Goal: Task Accomplishment & Management: Manage account settings

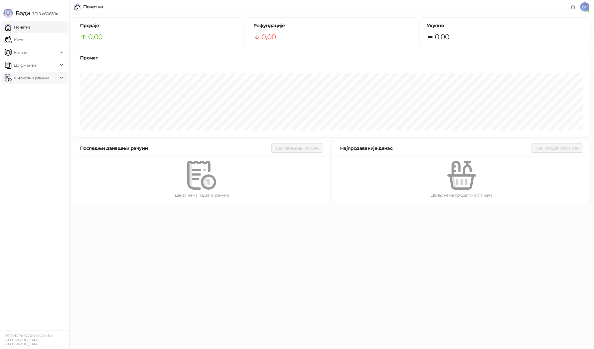
click at [48, 79] on span "Фискални рачуни" at bounding box center [31, 78] width 35 height 12
click at [41, 92] on link "Издати рачуни" at bounding box center [26, 91] width 39 height 12
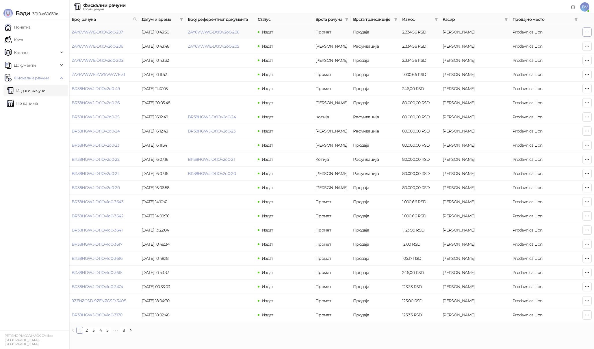
click at [587, 31] on icon "button" at bounding box center [587, 32] width 5 height 5
click at [551, 75] on span "Штампај на термалном штампачу" at bounding box center [552, 74] width 71 height 6
click at [37, 266] on ul "Почетна Каса Каталог Документи Фискални рачуни Издати рачуни По данима" at bounding box center [34, 175] width 69 height 310
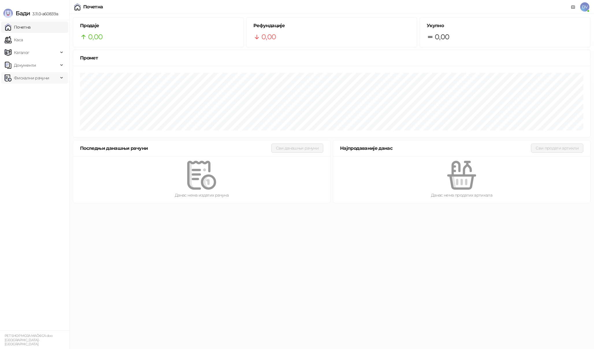
click at [42, 78] on span "Фискални рачуни" at bounding box center [31, 78] width 35 height 12
click at [42, 89] on link "Издати рачуни" at bounding box center [26, 91] width 39 height 12
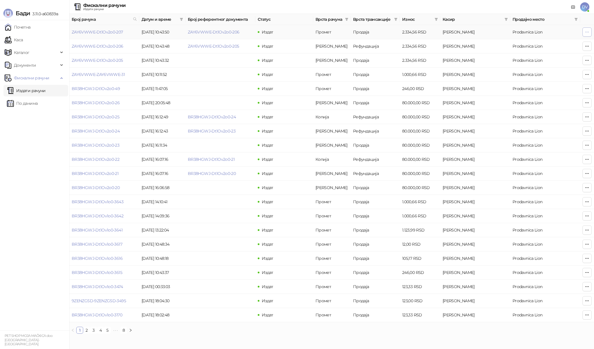
click at [586, 32] on icon "button" at bounding box center [587, 32] width 5 height 5
click at [539, 77] on span "Штампај на термалном штампачу" at bounding box center [552, 74] width 71 height 6
click at [585, 31] on icon "button" at bounding box center [587, 32] width 5 height 5
click at [557, 75] on span "Штампај на термалном штампачу" at bounding box center [552, 74] width 71 height 6
click at [587, 33] on icon "button" at bounding box center [587, 32] width 5 height 5
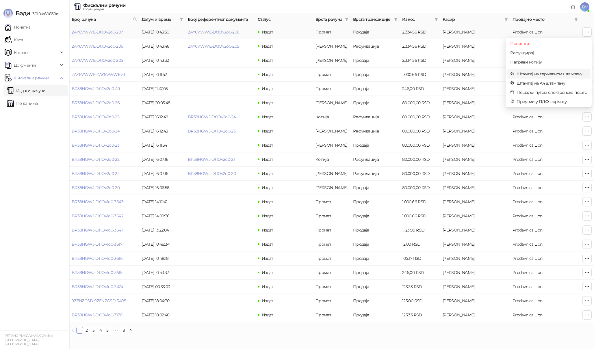
click at [553, 73] on span "Штампај на термалном штампачу" at bounding box center [552, 74] width 71 height 6
click at [588, 31] on icon "button" at bounding box center [587, 32] width 5 height 5
click at [549, 72] on span "Штампај на термалном штампачу" at bounding box center [552, 74] width 71 height 6
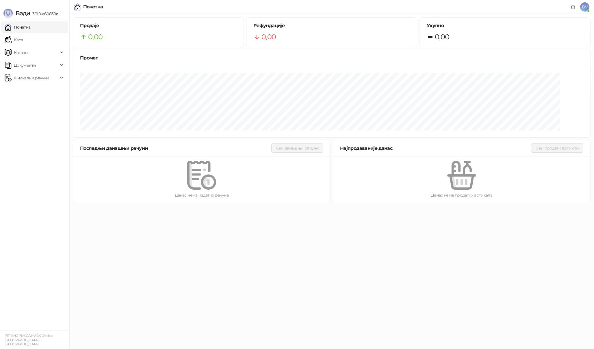
drag, startPoint x: 144, startPoint y: 5, endPoint x: 153, endPoint y: -305, distance: 310.2
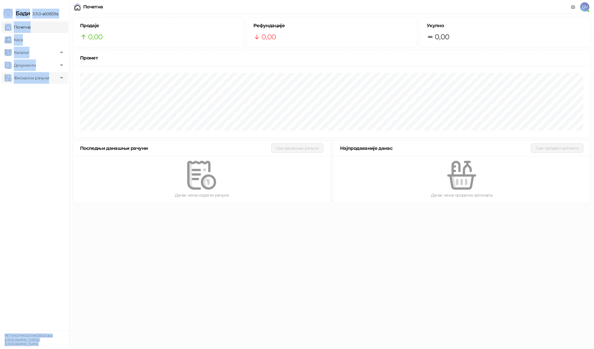
click at [50, 79] on span "Фискални рачуни" at bounding box center [32, 78] width 54 height 12
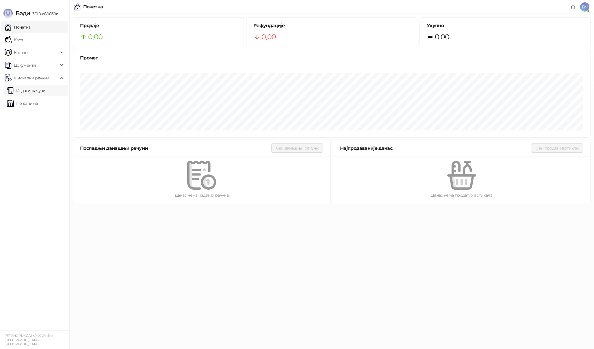
click at [33, 91] on link "Издати рачуни" at bounding box center [26, 91] width 39 height 12
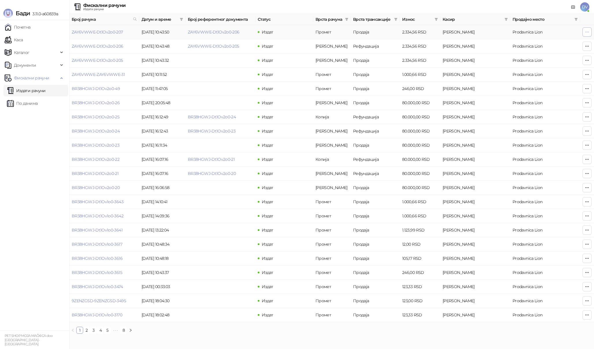
click at [585, 33] on icon "button" at bounding box center [587, 32] width 5 height 5
click at [553, 74] on span "Штампај на термалном штампачу" at bounding box center [552, 74] width 71 height 6
click at [47, 275] on ul "Почетна Каса Каталог Документи Фискални рачуни Издати рачуни По данима" at bounding box center [34, 175] width 69 height 310
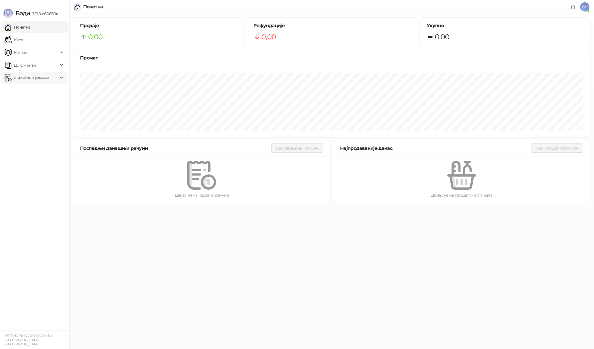
click at [32, 78] on span "Фискални рачуни" at bounding box center [31, 78] width 35 height 12
click at [30, 88] on link "Издати рачуни" at bounding box center [26, 91] width 39 height 12
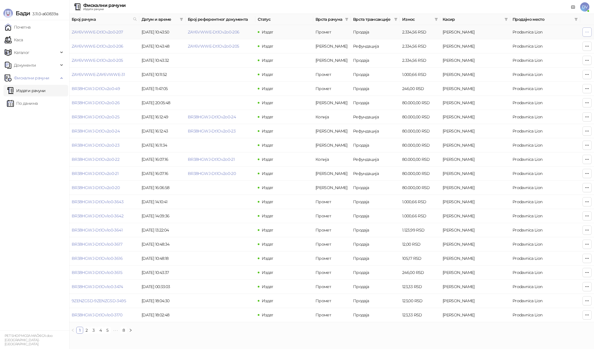
click at [588, 32] on icon "button" at bounding box center [587, 32] width 5 height 5
click at [557, 72] on span "Штампај на термалном штампачу" at bounding box center [552, 74] width 71 height 6
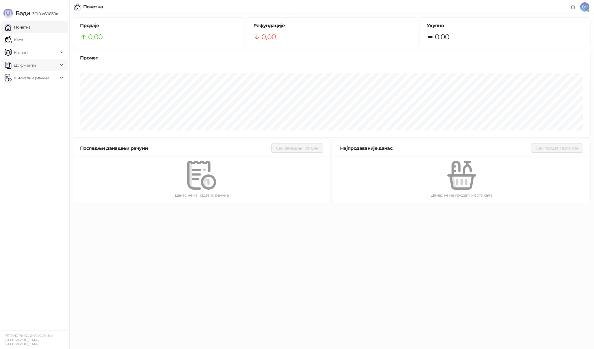
click at [45, 71] on span "Документи" at bounding box center [32, 66] width 54 height 12
click at [39, 74] on link "КПО књига" at bounding box center [23, 78] width 32 height 12
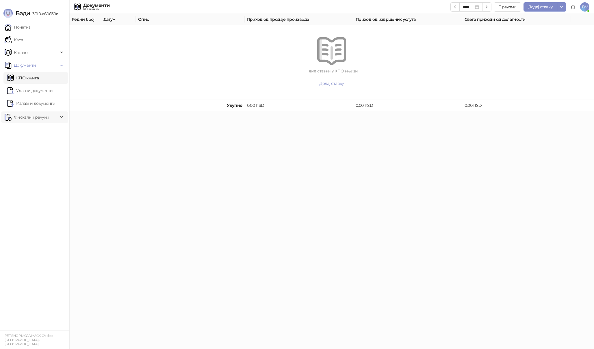
click at [35, 118] on span "Фискални рачуни" at bounding box center [31, 118] width 35 height 12
click at [32, 128] on link "Издати рачуни" at bounding box center [26, 130] width 39 height 12
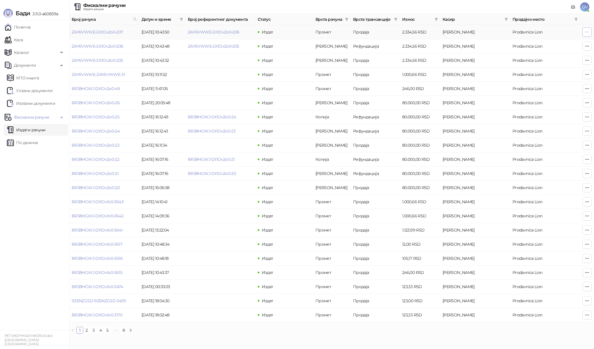
click at [583, 31] on button "button" at bounding box center [587, 31] width 9 height 9
click at [545, 74] on span "Штампај на термалном штампачу" at bounding box center [552, 74] width 71 height 6
click at [57, 248] on ul "Почетна Каса Каталог Документи КПО књига Улазни документи Излазни документи Фис…" at bounding box center [34, 175] width 69 height 310
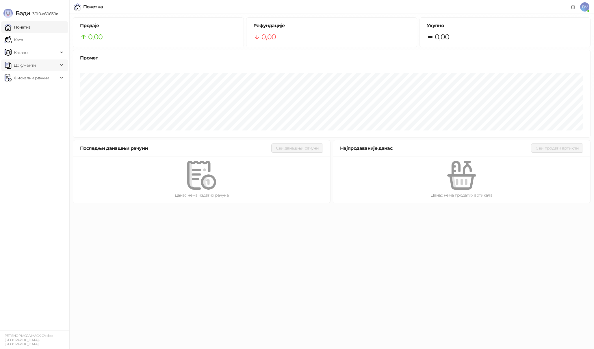
click at [50, 64] on span "Документи" at bounding box center [32, 66] width 54 height 12
click at [49, 65] on span "Документи" at bounding box center [32, 66] width 54 height 12
click at [47, 78] on span "Фискални рачуни" at bounding box center [31, 78] width 35 height 12
click at [42, 90] on link "Издати рачуни" at bounding box center [26, 91] width 39 height 12
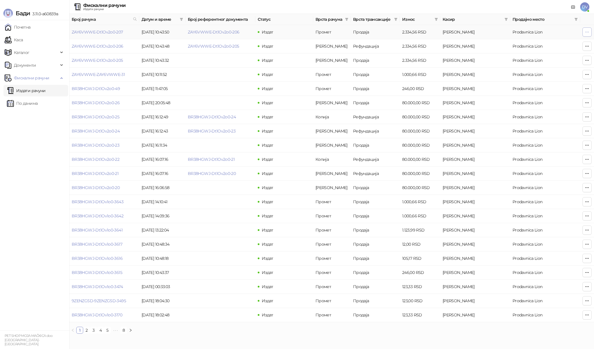
click at [587, 31] on icon "button" at bounding box center [587, 32] width 5 height 5
click at [559, 75] on span "Штампај на термалном штампачу" at bounding box center [552, 74] width 71 height 6
click at [588, 32] on icon "button" at bounding box center [587, 32] width 3 height 0
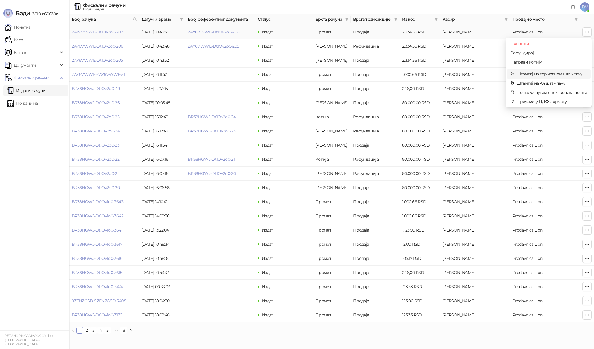
click at [569, 74] on span "Штампај на термалном штампачу" at bounding box center [552, 74] width 71 height 6
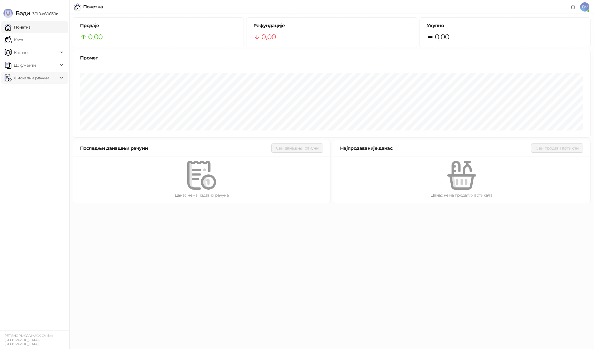
click at [51, 76] on span "Фискални рачуни" at bounding box center [32, 78] width 54 height 12
click at [46, 90] on link "Издати рачуни" at bounding box center [26, 91] width 39 height 12
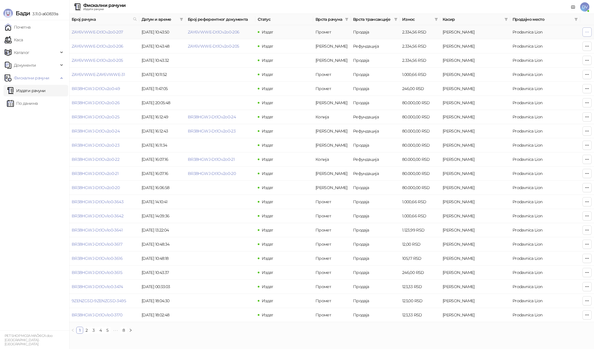
click at [588, 29] on button "button" at bounding box center [587, 31] width 9 height 9
click at [567, 74] on span "Штампај на термалном штампачу" at bounding box center [552, 74] width 71 height 6
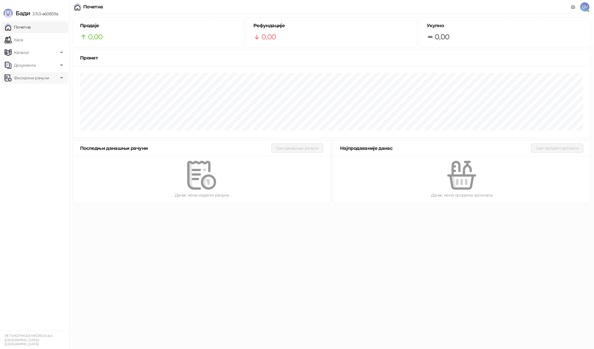
click at [48, 79] on span "Фискални рачуни" at bounding box center [31, 78] width 35 height 12
click at [42, 91] on link "Издати рачуни" at bounding box center [26, 91] width 39 height 12
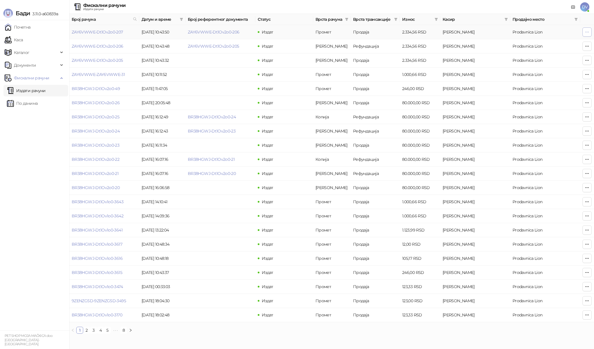
click at [587, 30] on icon "button" at bounding box center [587, 32] width 5 height 5
click at [536, 73] on span "Штампај на термалном штампачу" at bounding box center [552, 74] width 71 height 6
click at [587, 31] on icon "button" at bounding box center [587, 32] width 5 height 5
click at [552, 73] on span "Штампај на термалном штампачу" at bounding box center [552, 74] width 71 height 6
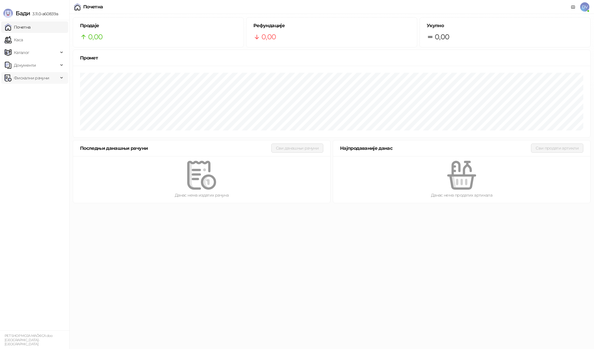
click at [37, 78] on span "Фискални рачуни" at bounding box center [31, 78] width 35 height 12
click at [33, 90] on link "Издати рачуни" at bounding box center [26, 91] width 39 height 12
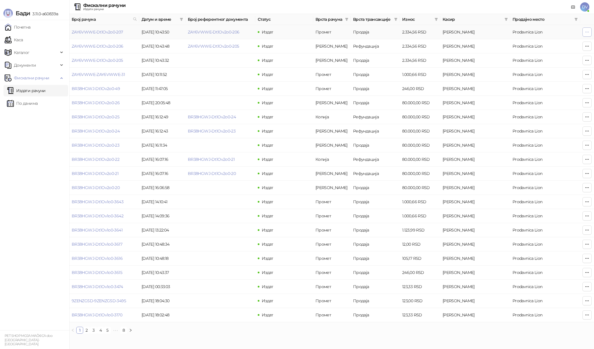
click at [590, 29] on button "button" at bounding box center [587, 31] width 9 height 9
click at [551, 74] on span "Штампај на термалном штампачу" at bounding box center [552, 74] width 71 height 6
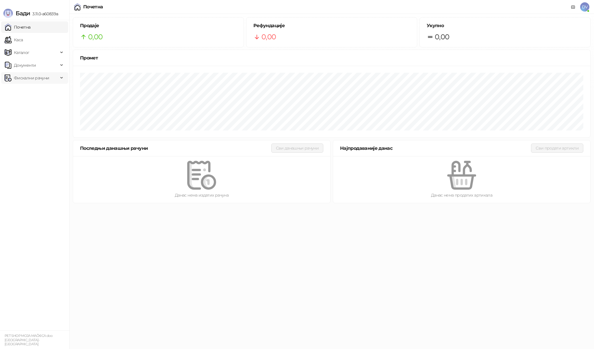
click at [60, 79] on div "Фискални рачуни" at bounding box center [34, 78] width 67 height 12
click at [46, 88] on link "Издати рачуни" at bounding box center [26, 91] width 39 height 12
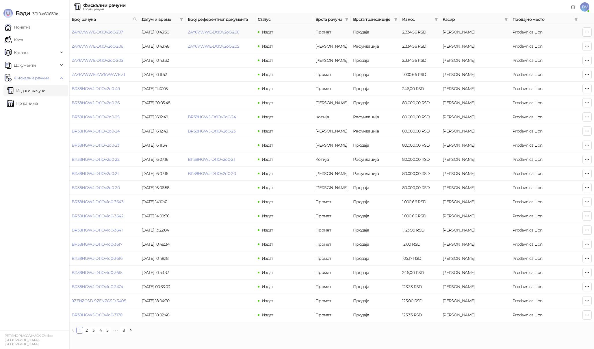
click at [593, 31] on td at bounding box center [587, 32] width 14 height 14
click at [589, 32] on icon "button" at bounding box center [587, 32] width 3 height 0
click at [543, 75] on span "Штампај на термалном штампачу" at bounding box center [552, 74] width 71 height 6
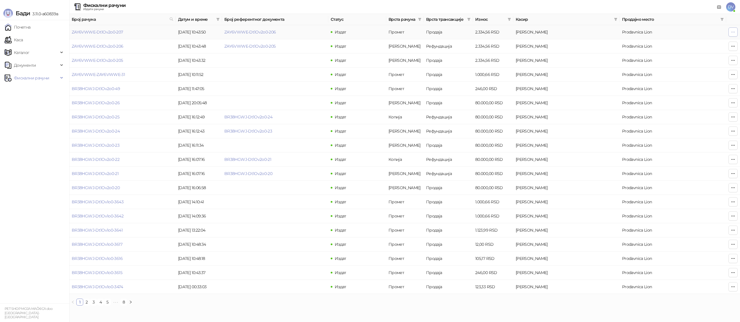
click at [731, 29] on button "button" at bounding box center [732, 31] width 9 height 9
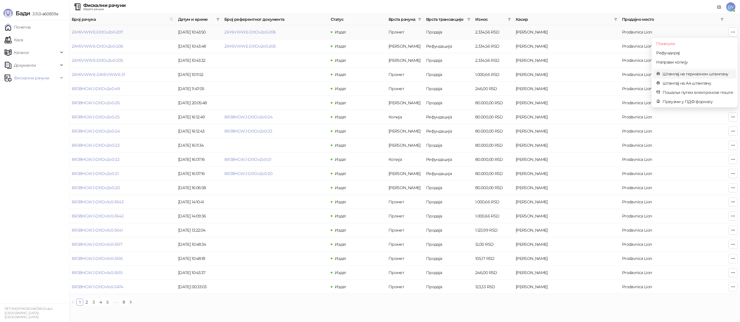
click at [692, 74] on span "Штампај на термалном штампачу" at bounding box center [697, 74] width 71 height 6
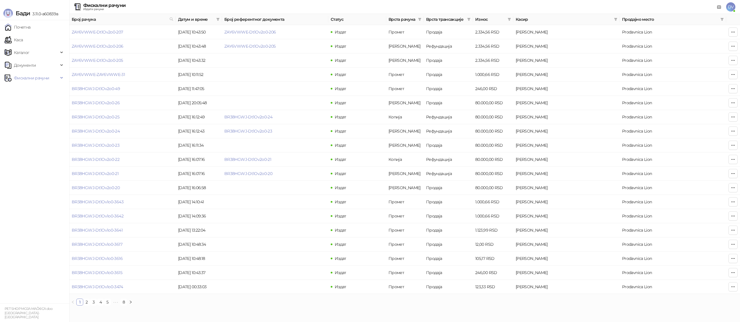
click at [734, 7] on span "DV" at bounding box center [730, 6] width 9 height 9
click at [662, 67] on link "Подешавања" at bounding box center [652, 67] width 34 height 5
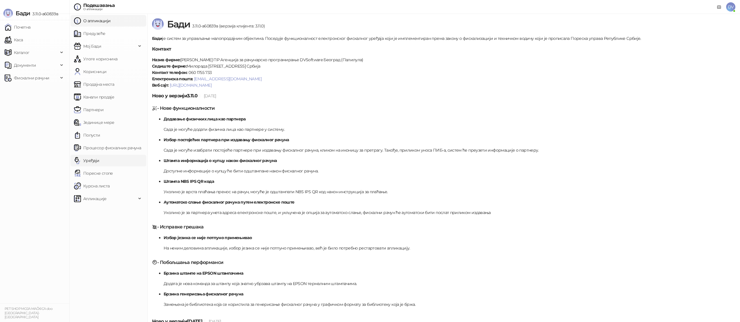
click at [99, 159] on link "Уређаји" at bounding box center [86, 161] width 25 height 12
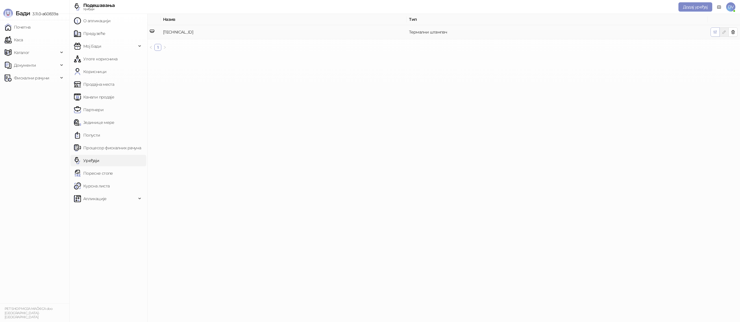
click at [717, 33] on button "button" at bounding box center [714, 31] width 9 height 9
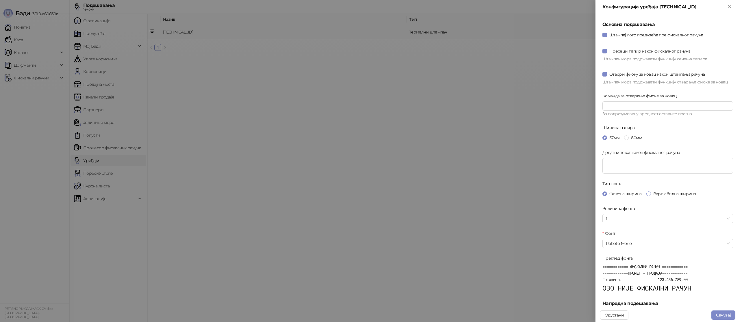
click at [665, 192] on span "Варијабилна ширина" at bounding box center [674, 194] width 47 height 6
click at [634, 139] on span "80мм" at bounding box center [635, 138] width 15 height 6
click at [729, 318] on button "Сачувај" at bounding box center [723, 315] width 24 height 9
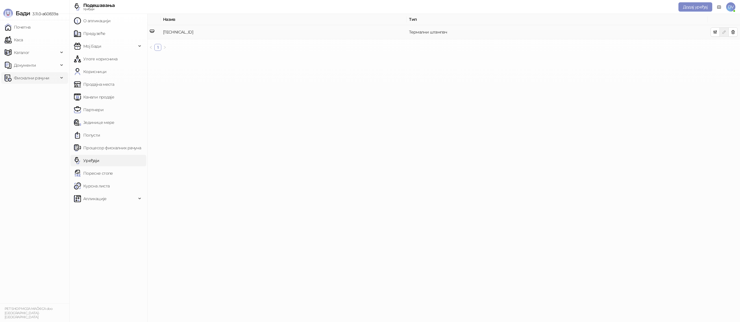
click at [33, 81] on span "Фискални рачуни" at bounding box center [31, 78] width 35 height 12
click at [31, 90] on link "Издати рачуни" at bounding box center [26, 91] width 39 height 12
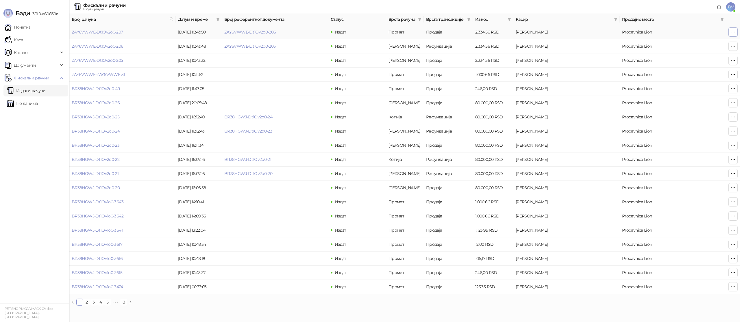
click at [732, 33] on icon "button" at bounding box center [732, 32] width 5 height 5
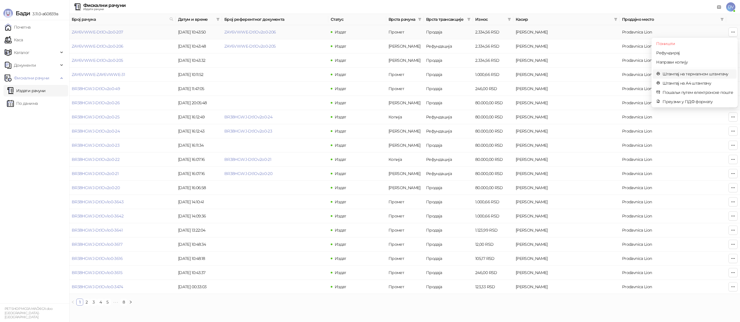
click at [689, 72] on span "Штампај на термалном штампачу" at bounding box center [697, 74] width 71 height 6
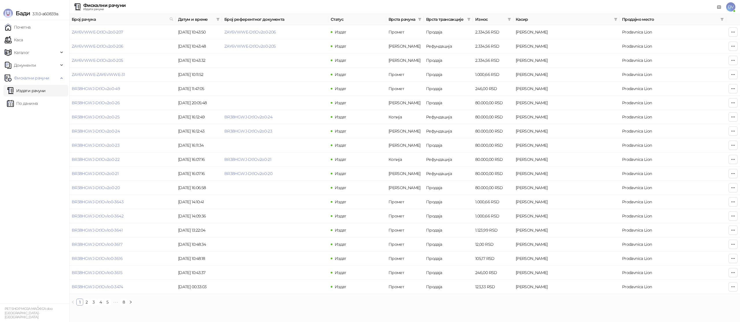
click at [734, 11] on span "DV" at bounding box center [730, 6] width 9 height 9
click at [668, 67] on link "Подешавања" at bounding box center [652, 67] width 34 height 5
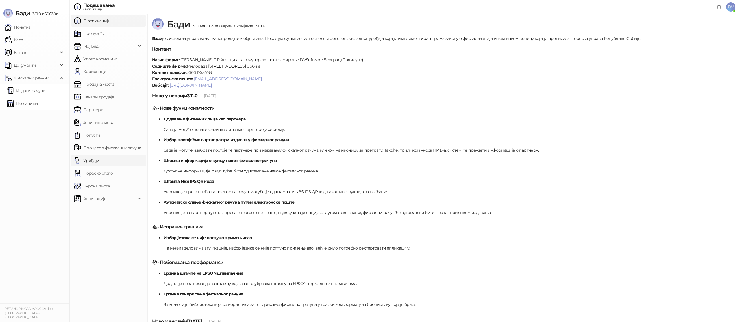
click at [99, 161] on link "Уређаји" at bounding box center [86, 161] width 25 height 12
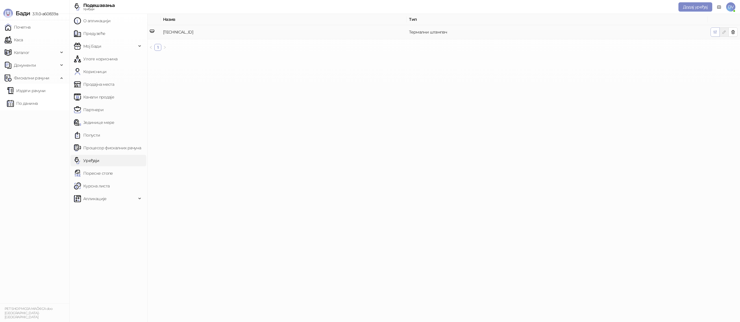
click at [715, 32] on icon "button" at bounding box center [715, 32] width 5 height 5
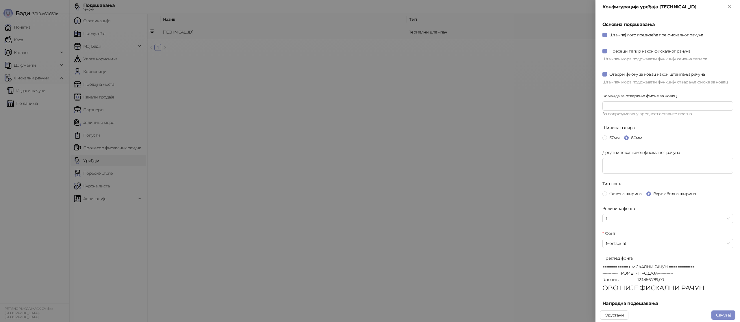
scroll to position [108, 0]
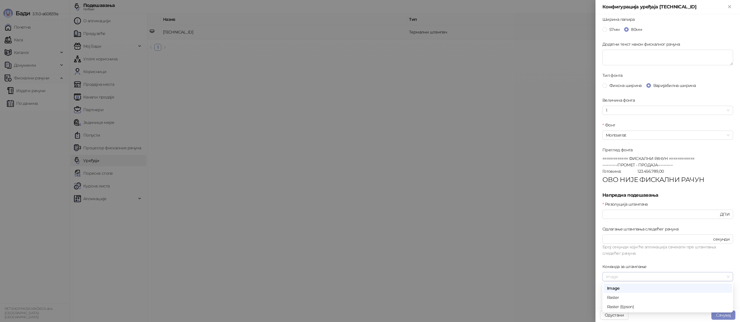
click at [628, 281] on span "Image" at bounding box center [668, 276] width 124 height 9
click at [623, 306] on div "Raster (Epson)" at bounding box center [667, 307] width 121 height 6
click at [612, 215] on input "***" at bounding box center [662, 214] width 113 height 6
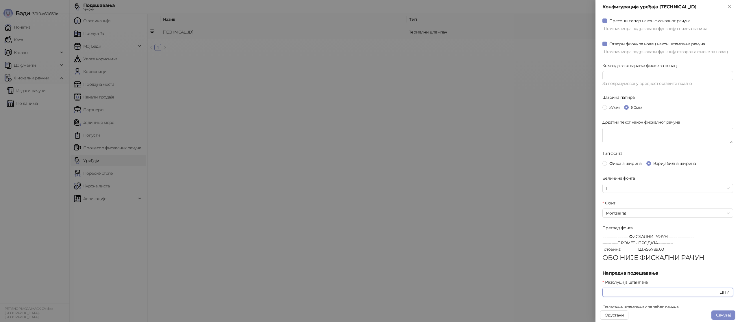
scroll to position [0, 0]
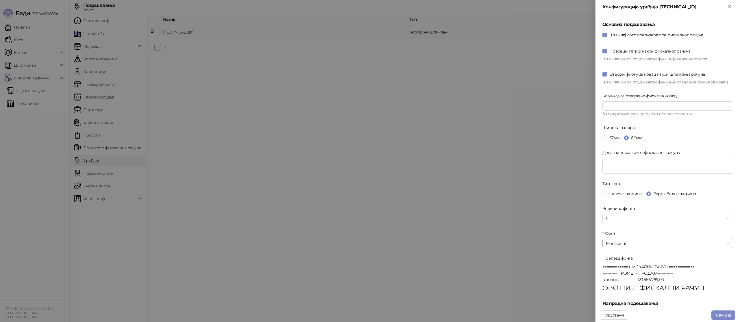
click at [632, 243] on span "Montserrat" at bounding box center [668, 243] width 124 height 9
type input "***"
click at [636, 221] on div "Noto Sans" at bounding box center [667, 223] width 121 height 6
click at [624, 243] on span "Noto Sans" at bounding box center [668, 243] width 124 height 9
click at [630, 196] on div "Open Sans" at bounding box center [667, 195] width 121 height 6
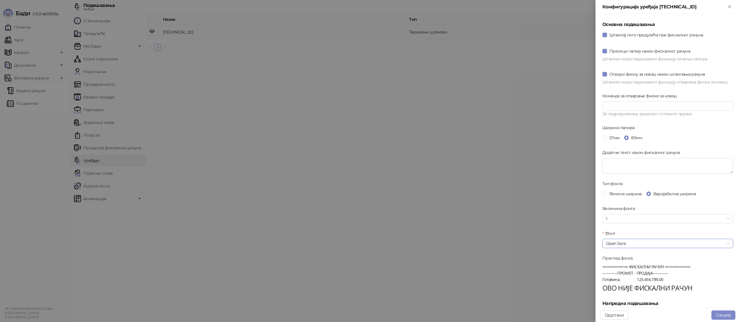
click at [623, 241] on span "Open Sans" at bounding box center [668, 243] width 124 height 9
click at [636, 174] on div "Roboto Condensed" at bounding box center [667, 176] width 121 height 6
click at [723, 314] on button "Сачувај" at bounding box center [723, 315] width 24 height 9
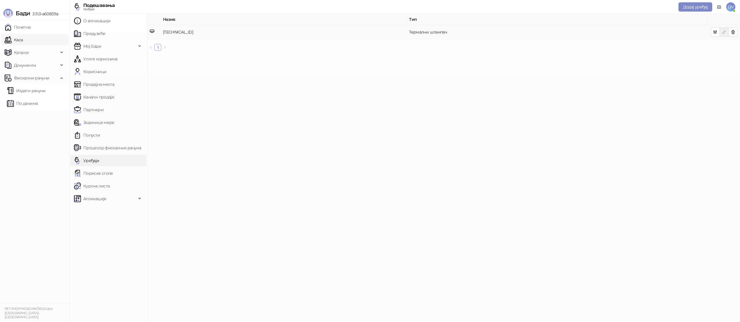
click at [13, 37] on link "Каса" at bounding box center [14, 40] width 18 height 12
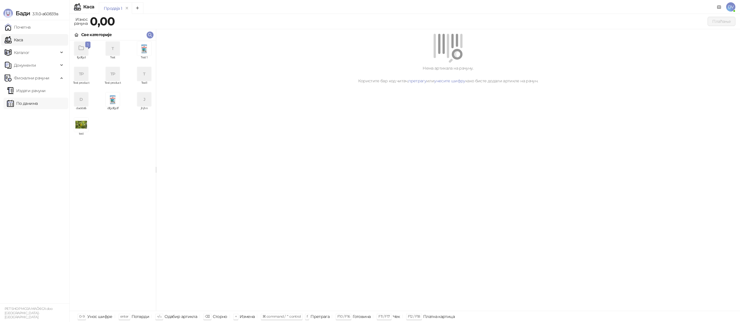
click at [22, 98] on link "По данима" at bounding box center [22, 104] width 31 height 12
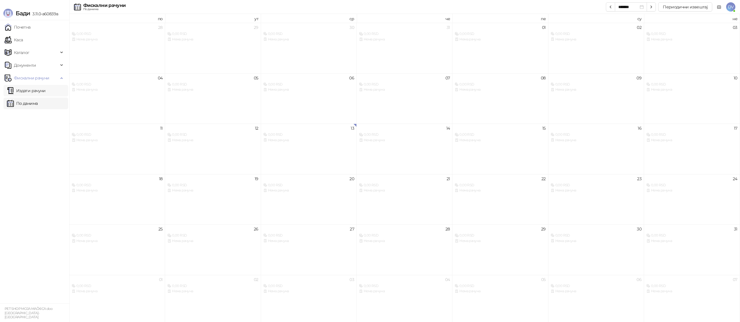
click at [26, 91] on link "Издати рачуни" at bounding box center [26, 91] width 39 height 12
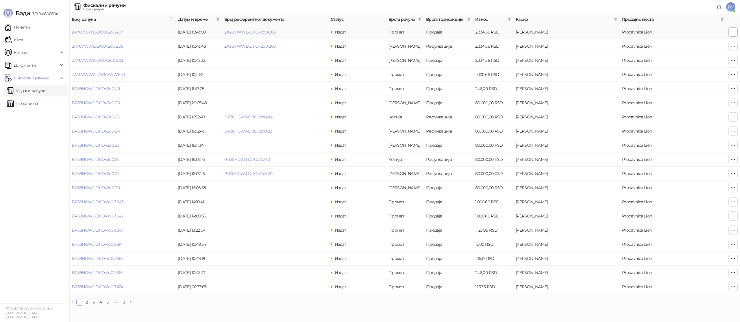
click at [734, 33] on icon "button" at bounding box center [732, 32] width 5 height 5
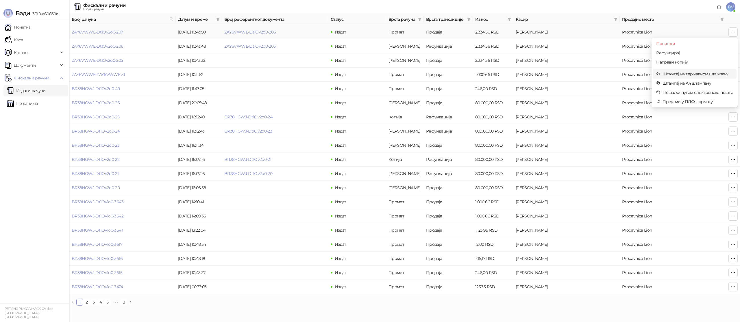
click at [692, 73] on span "Штампај на термалном штампачу" at bounding box center [697, 74] width 71 height 6
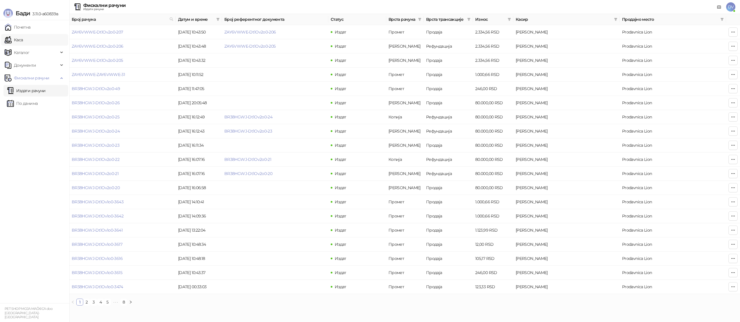
click at [17, 35] on link "Каса" at bounding box center [14, 40] width 18 height 12
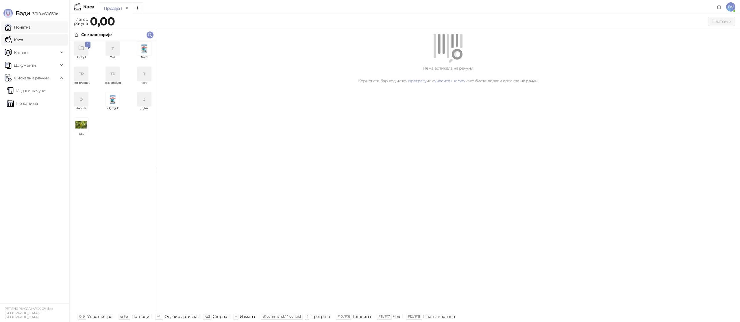
click at [25, 27] on link "Почетна" at bounding box center [18, 27] width 26 height 12
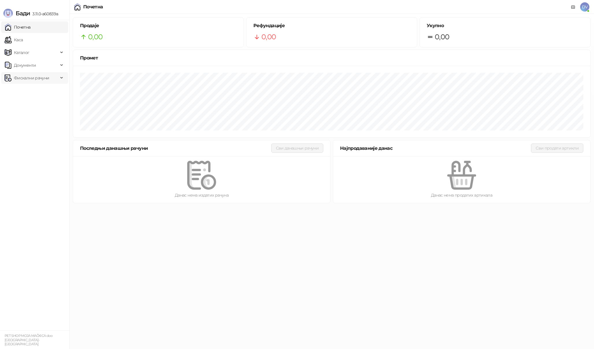
click at [43, 77] on span "Фискални рачуни" at bounding box center [31, 78] width 35 height 12
click at [37, 89] on link "Издати рачуни" at bounding box center [26, 91] width 39 height 12
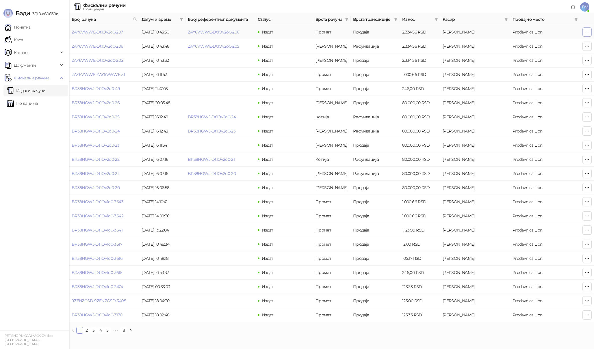
click at [585, 36] on button "button" at bounding box center [587, 31] width 9 height 9
click at [536, 73] on span "Штампај на термалном штампачу" at bounding box center [552, 74] width 71 height 6
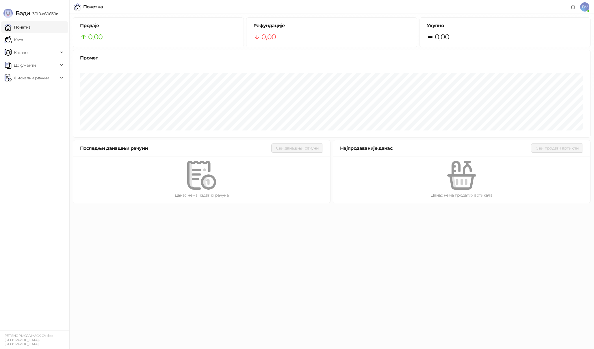
click at [186, 207] on html "[PERSON_NAME] 3.11.0-a60839a Почетна Каса Каталог Документи Фискални рачуни PET…" at bounding box center [297, 103] width 594 height 207
click at [583, 5] on span "DV" at bounding box center [584, 6] width 9 height 9
click at [34, 79] on span "Фискални рачуни" at bounding box center [31, 78] width 35 height 12
click at [42, 92] on link "Издати рачуни" at bounding box center [26, 91] width 39 height 12
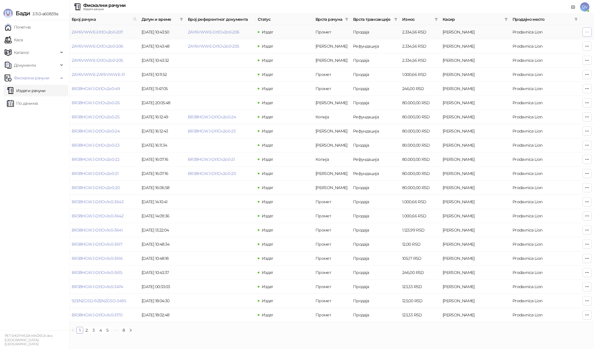
click at [586, 35] on span "button" at bounding box center [587, 31] width 5 height 5
click at [565, 73] on span "Штампај на термалном штампачу" at bounding box center [552, 74] width 71 height 6
click at [587, 29] on button "button" at bounding box center [587, 31] width 9 height 9
click at [576, 75] on span "Штампај на термалном штампачу" at bounding box center [552, 74] width 71 height 6
click at [585, 11] on span "DV" at bounding box center [584, 6] width 9 height 9
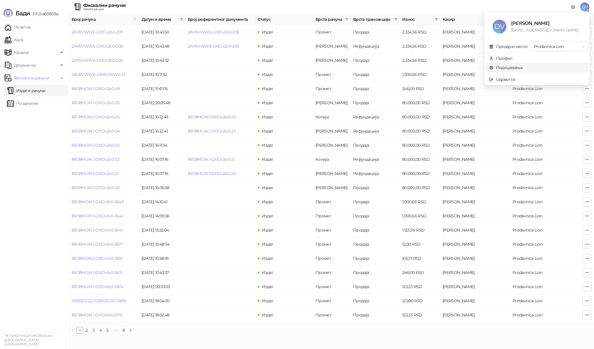
click at [513, 67] on link "Подешавања" at bounding box center [506, 67] width 34 height 5
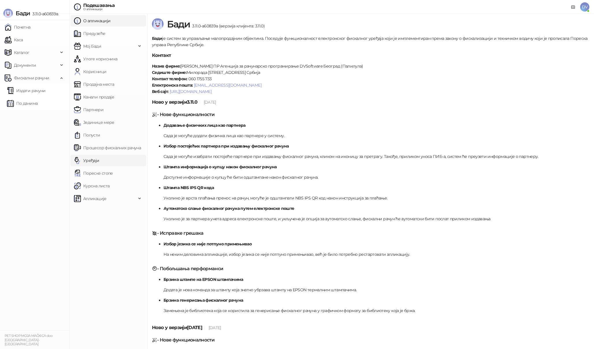
click at [99, 156] on link "Уређаји" at bounding box center [86, 161] width 25 height 12
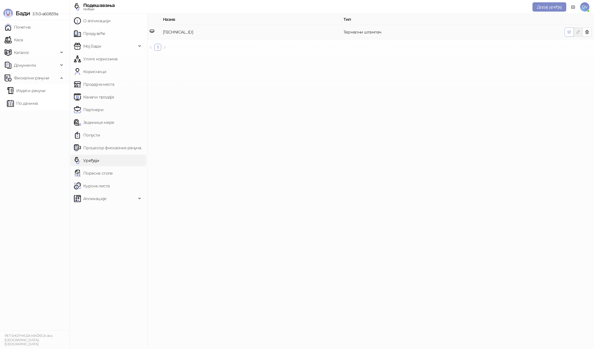
click at [569, 28] on button "button" at bounding box center [569, 31] width 9 height 9
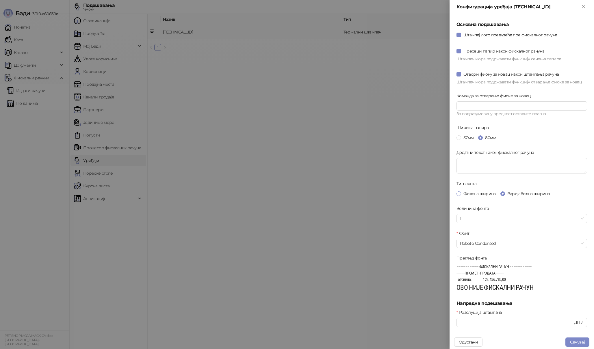
click at [463, 193] on span "Фиксна ширина" at bounding box center [479, 194] width 37 height 6
click at [506, 243] on input "Фонт" at bounding box center [519, 243] width 118 height 9
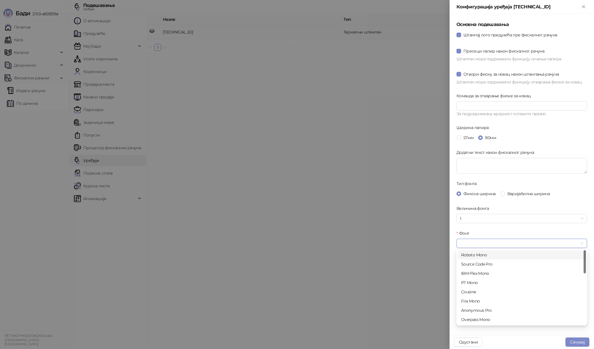
click at [479, 255] on div "Roboto Mono" at bounding box center [521, 255] width 121 height 6
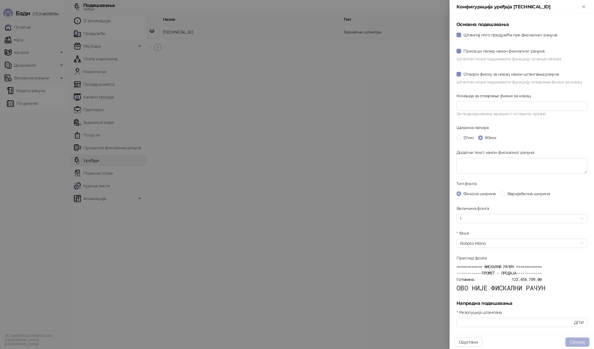
click at [572, 340] on button "Сачувај" at bounding box center [577, 342] width 24 height 9
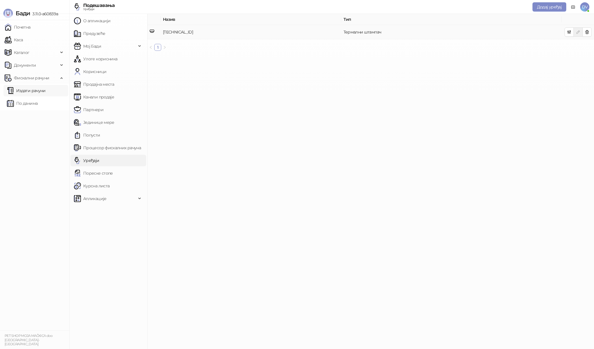
click at [42, 94] on link "Издати рачуни" at bounding box center [26, 91] width 39 height 12
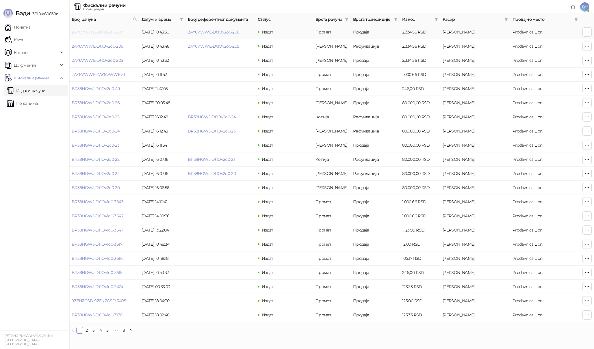
click at [110, 31] on link "ZAY6VWWE-Dt1Ov2o0-207" at bounding box center [97, 31] width 51 height 5
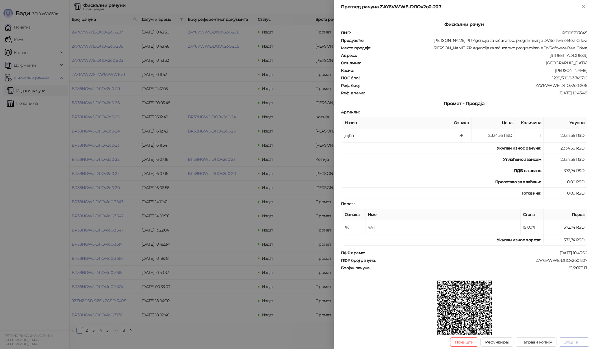
click at [589, 340] on button "Опције" at bounding box center [574, 342] width 31 height 9
click at [557, 302] on span "Штампај на термалном штампачу" at bounding box center [549, 303] width 71 height 6
click at [408, 169] on td "ПДВ на аванс" at bounding box center [442, 170] width 201 height 11
